Goal: Task Accomplishment & Management: Complete application form

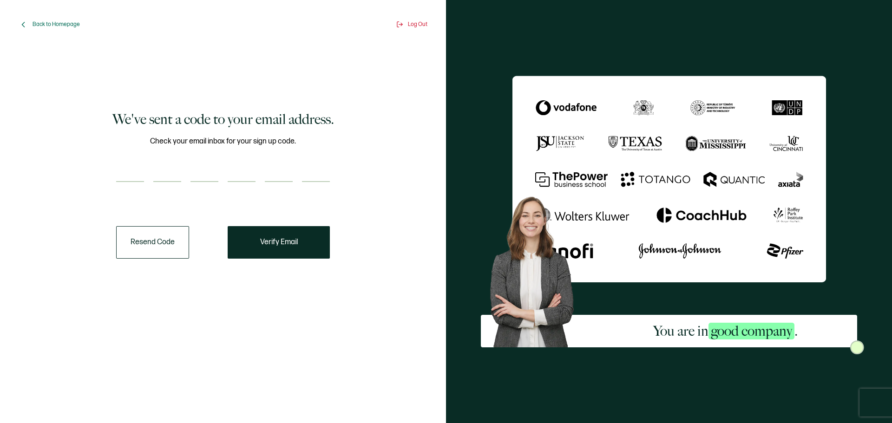
click at [130, 173] on input "number" at bounding box center [130, 173] width 28 height 19
paste input "9"
type input "9"
type input "3"
type input "7"
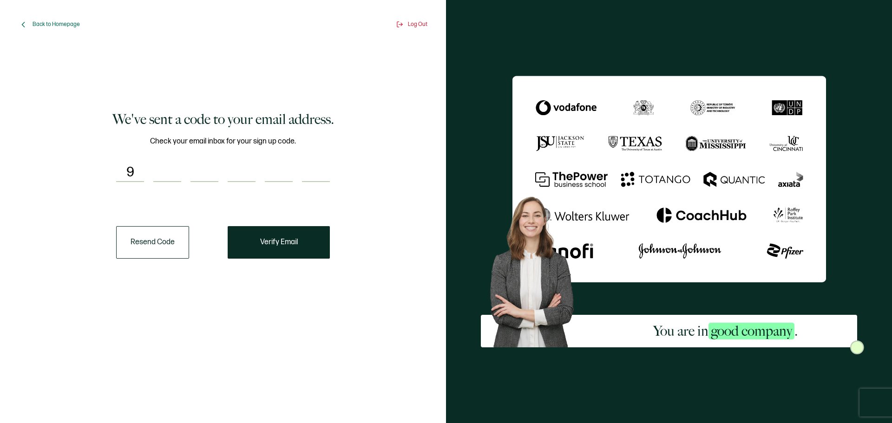
type input "3"
type input "7"
type input "8"
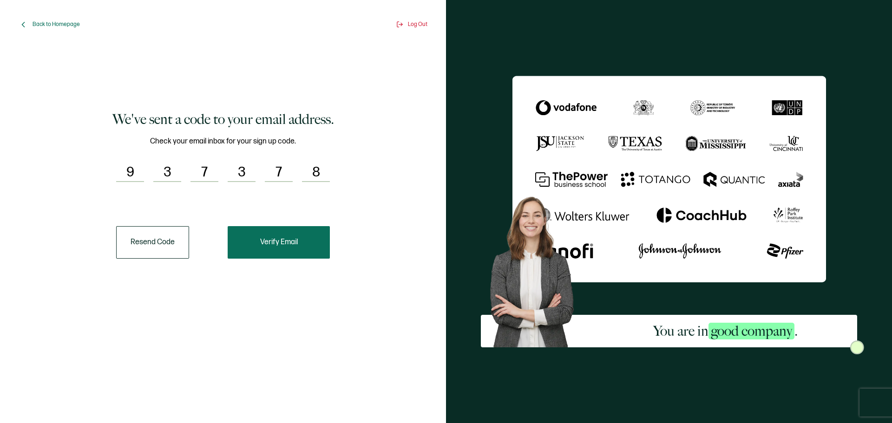
click at [286, 247] on button "Verify Email" at bounding box center [279, 242] width 102 height 33
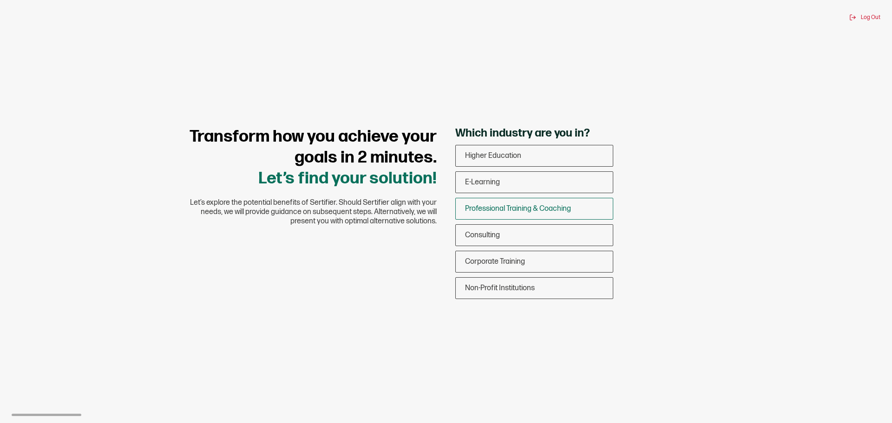
click at [525, 204] on div "Professional Training & Coaching" at bounding box center [534, 209] width 157 height 22
click at [0, 0] on input "Professional Training & Coaching" at bounding box center [0, 0] width 0 height 0
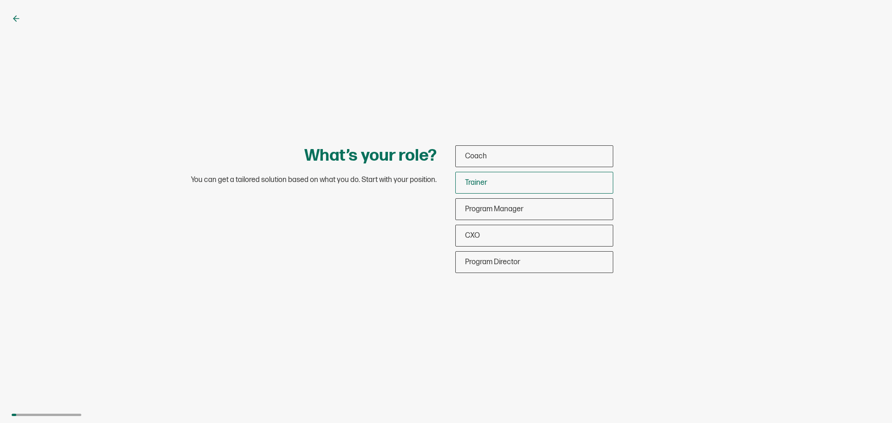
click at [464, 186] on div "Trainer" at bounding box center [534, 183] width 157 height 22
click at [0, 0] on input "Trainer" at bounding box center [0, 0] width 0 height 0
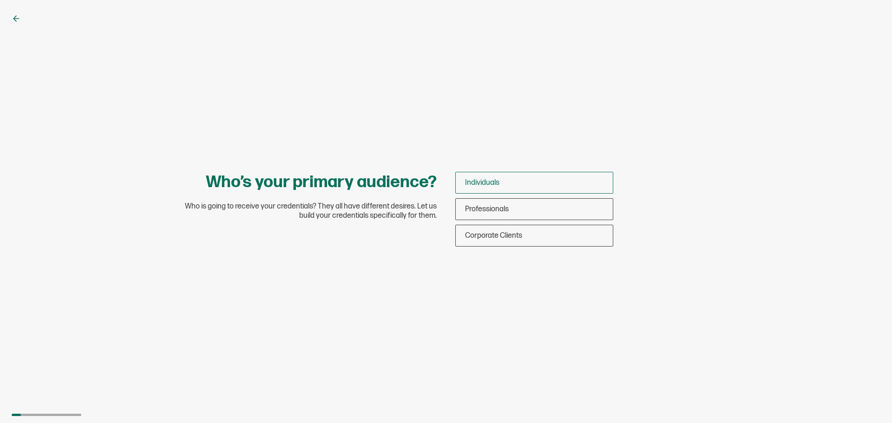
click at [484, 183] on span "Individuals" at bounding box center [482, 182] width 34 height 9
click at [0, 0] on input "Individuals" at bounding box center [0, 0] width 0 height 0
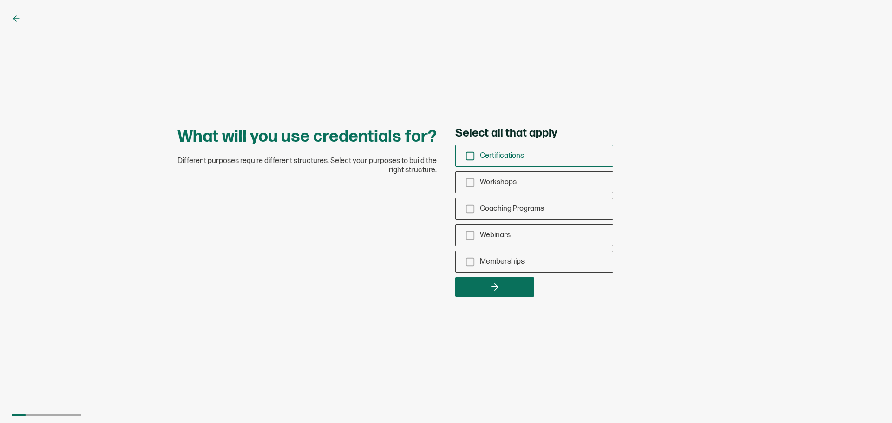
click at [472, 158] on icon "checkbox-group" at bounding box center [470, 156] width 10 height 10
click at [0, 0] on input "Certifications" at bounding box center [0, 0] width 0 height 0
click at [495, 288] on icon "button" at bounding box center [494, 287] width 11 height 11
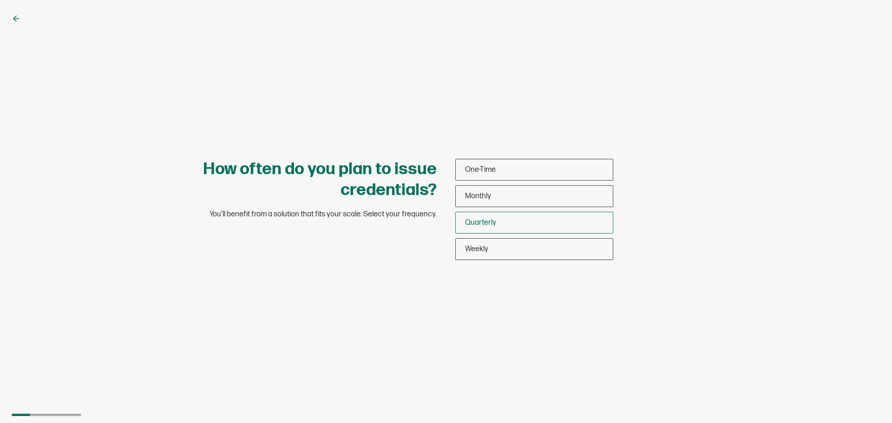
click at [493, 223] on span "Quarterly" at bounding box center [480, 222] width 31 height 9
click at [0, 0] on input "Quarterly" at bounding box center [0, 0] width 0 height 0
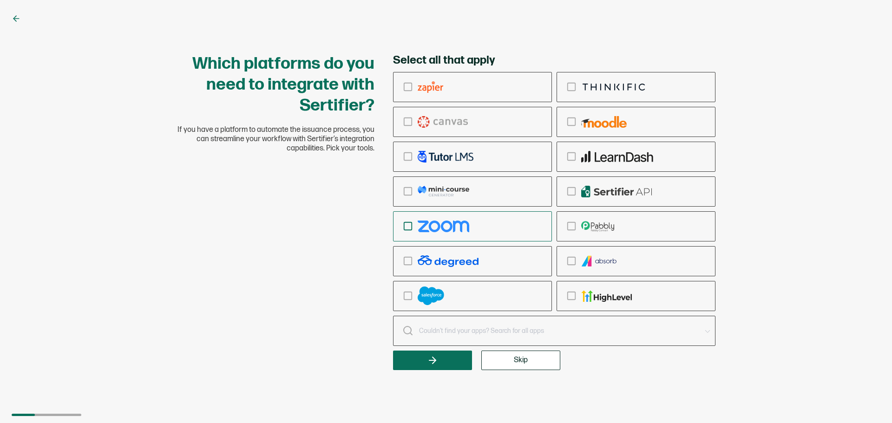
click at [409, 229] on icon "checkbox-group" at bounding box center [408, 226] width 10 height 10
click at [0, 0] on input "checkbox-group" at bounding box center [0, 0] width 0 height 0
click at [519, 362] on span "Skip" at bounding box center [521, 360] width 14 height 7
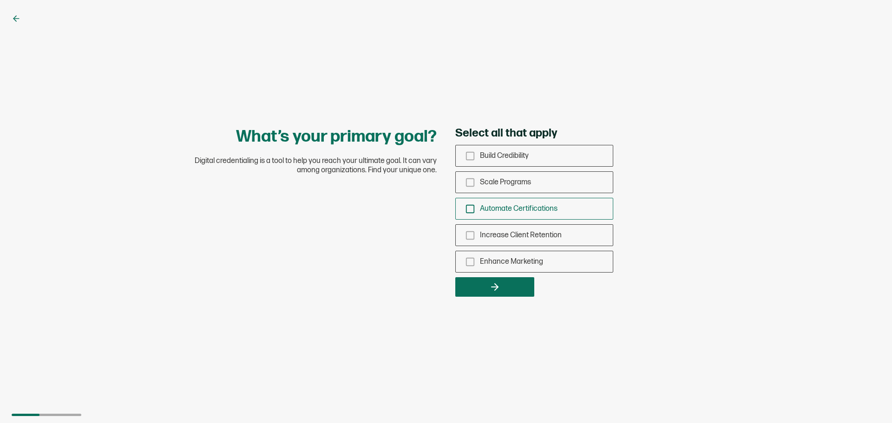
click at [468, 209] on icon "checkbox-group" at bounding box center [470, 209] width 10 height 10
click at [0, 0] on input "Automate Certifications" at bounding box center [0, 0] width 0 height 0
click at [481, 289] on button "button" at bounding box center [494, 287] width 79 height 20
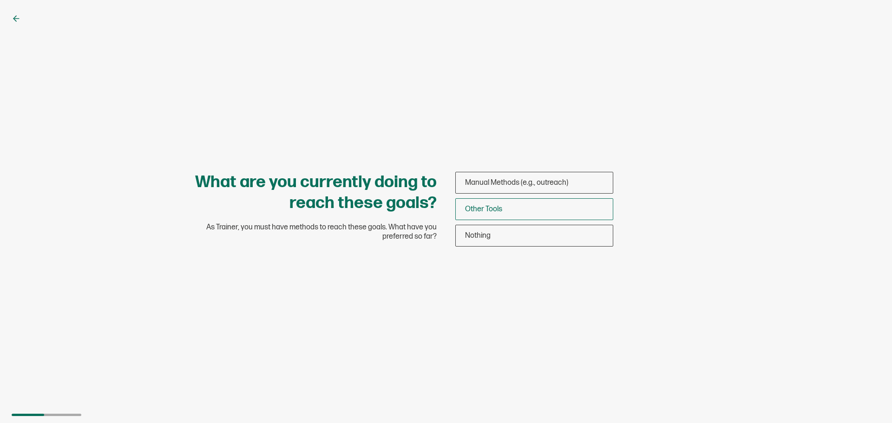
click at [504, 214] on div "Other Tools" at bounding box center [534, 209] width 157 height 22
click at [0, 0] on input "Other Tools" at bounding box center [0, 0] width 0 height 0
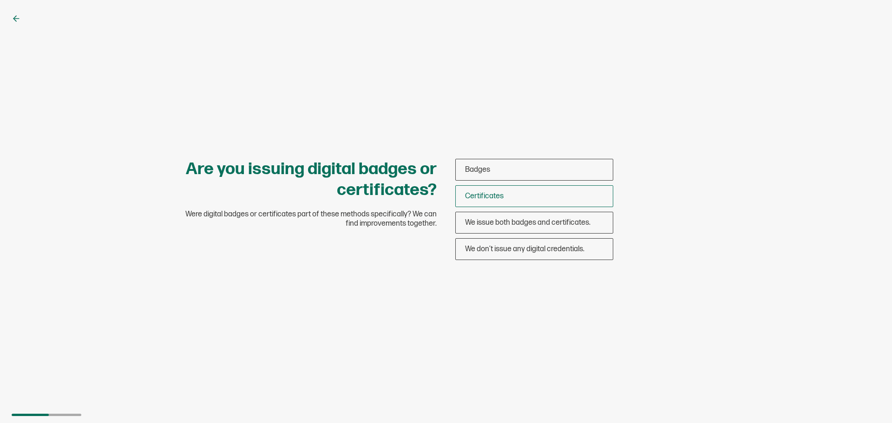
click at [501, 201] on div "Certificates" at bounding box center [534, 196] width 157 height 22
click at [0, 0] on input "Certificates" at bounding box center [0, 0] width 0 height 0
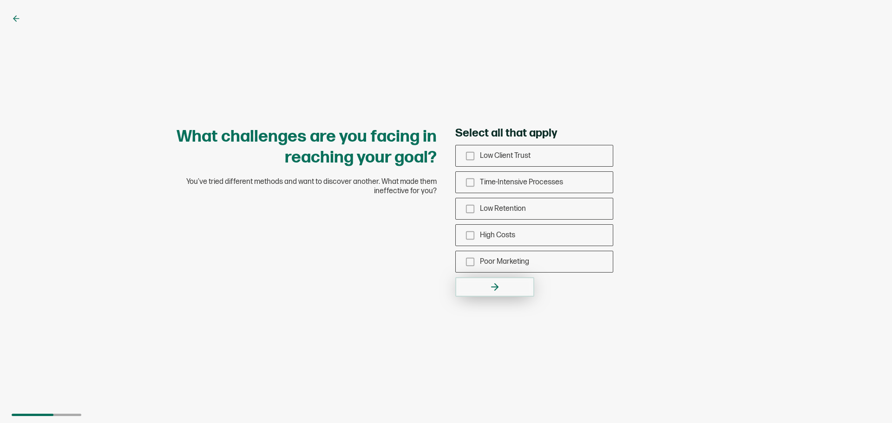
click at [502, 292] on button "button" at bounding box center [494, 287] width 79 height 20
click at [473, 181] on icon "checkbox-group" at bounding box center [470, 183] width 10 height 10
click at [0, 0] on input "Time-Intensive Processes" at bounding box center [0, 0] width 0 height 0
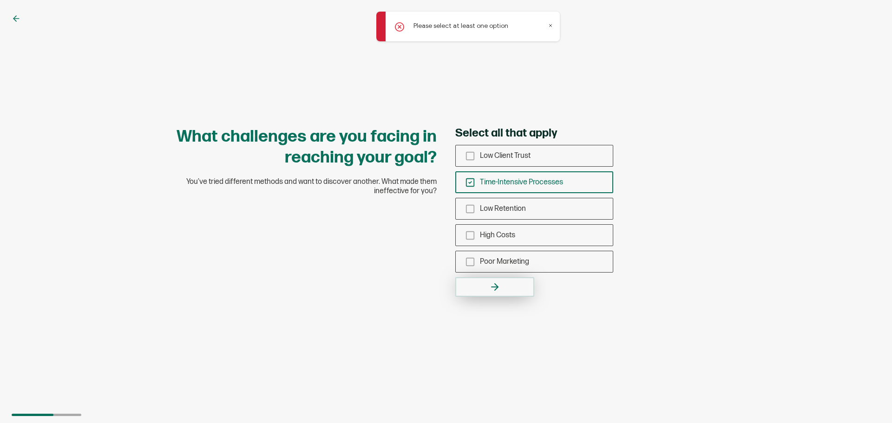
click at [497, 292] on icon "button" at bounding box center [494, 287] width 11 height 11
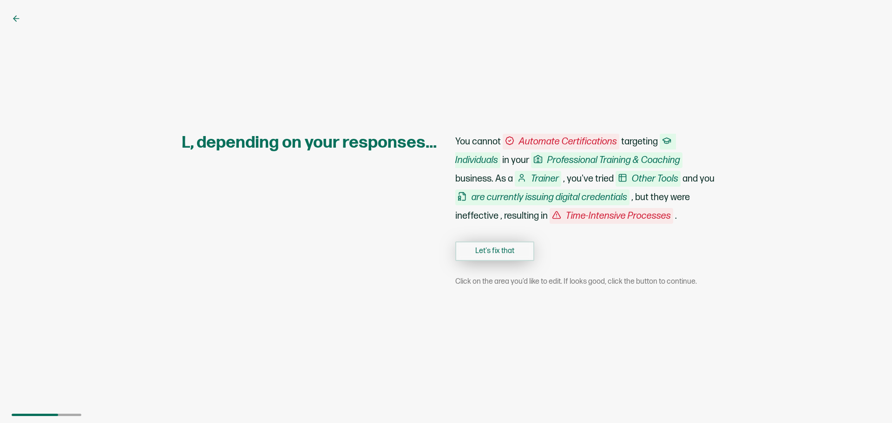
click at [498, 254] on button "Let's fix that" at bounding box center [494, 252] width 79 height 20
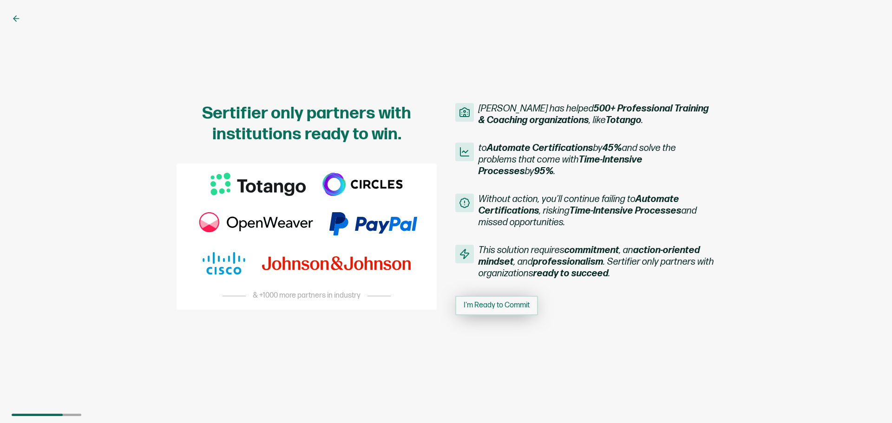
click at [502, 307] on span "I'm Ready to Commit" at bounding box center [497, 305] width 66 height 7
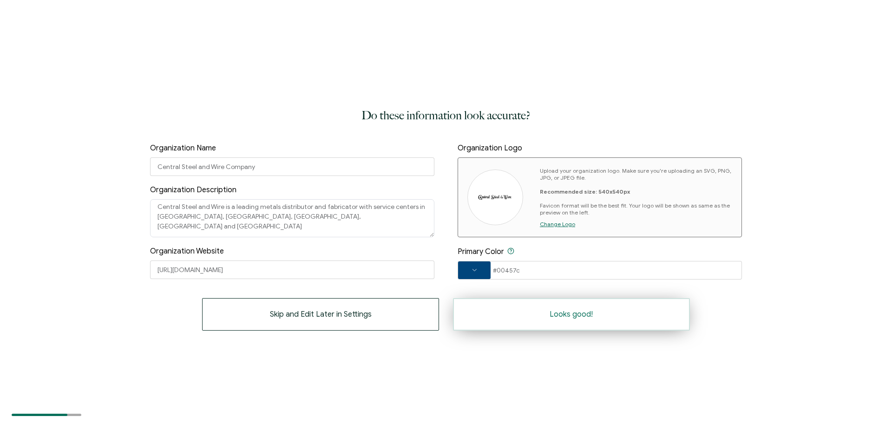
click at [568, 323] on button "Looks good!" at bounding box center [571, 314] width 237 height 33
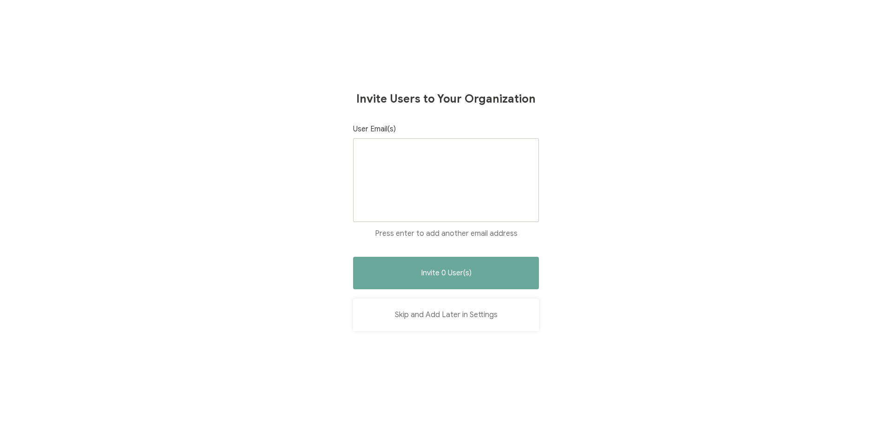
click at [477, 315] on button "Skip and Add Later in Settings" at bounding box center [446, 315] width 186 height 33
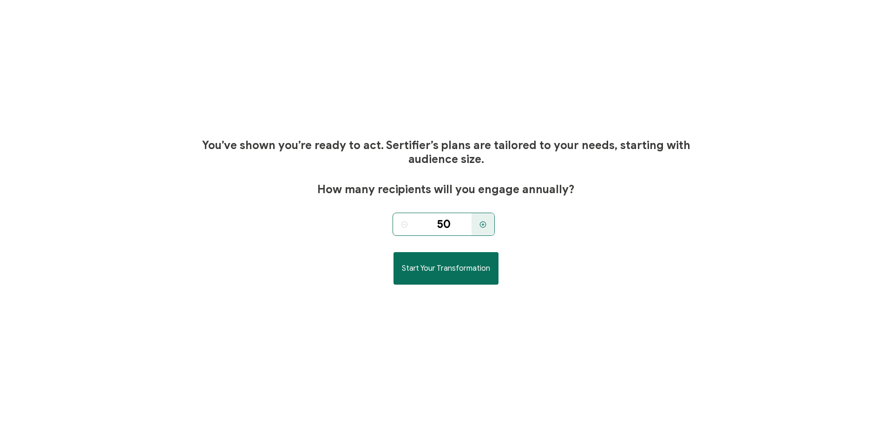
click at [486, 228] on icon at bounding box center [483, 224] width 7 height 7
type input "200"
click at [470, 265] on span "Start Your Transformation" at bounding box center [446, 268] width 88 height 7
